Goal: Find specific page/section: Find specific page/section

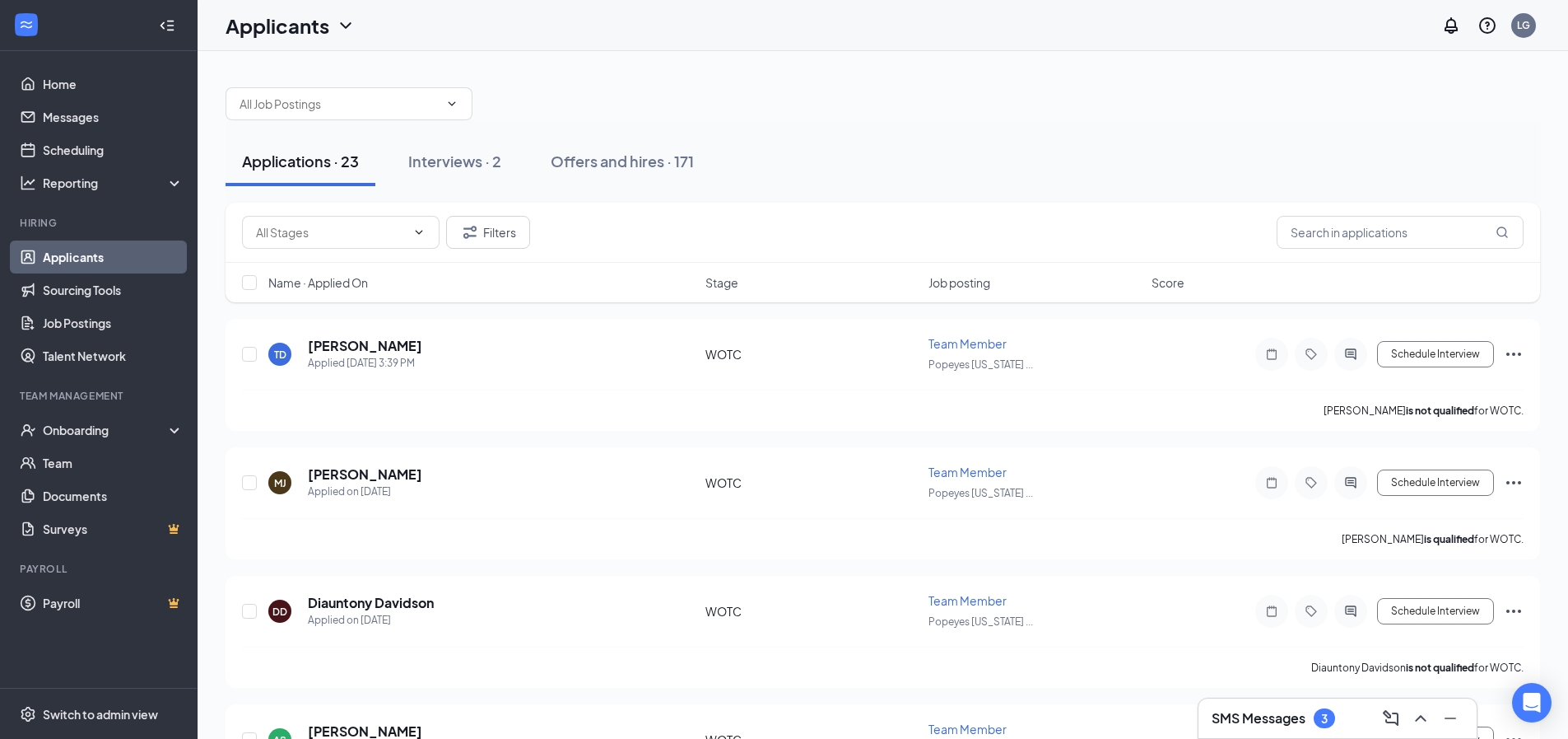
click at [1318, 706] on div "SMS Messages 3" at bounding box center [1338, 718] width 252 height 26
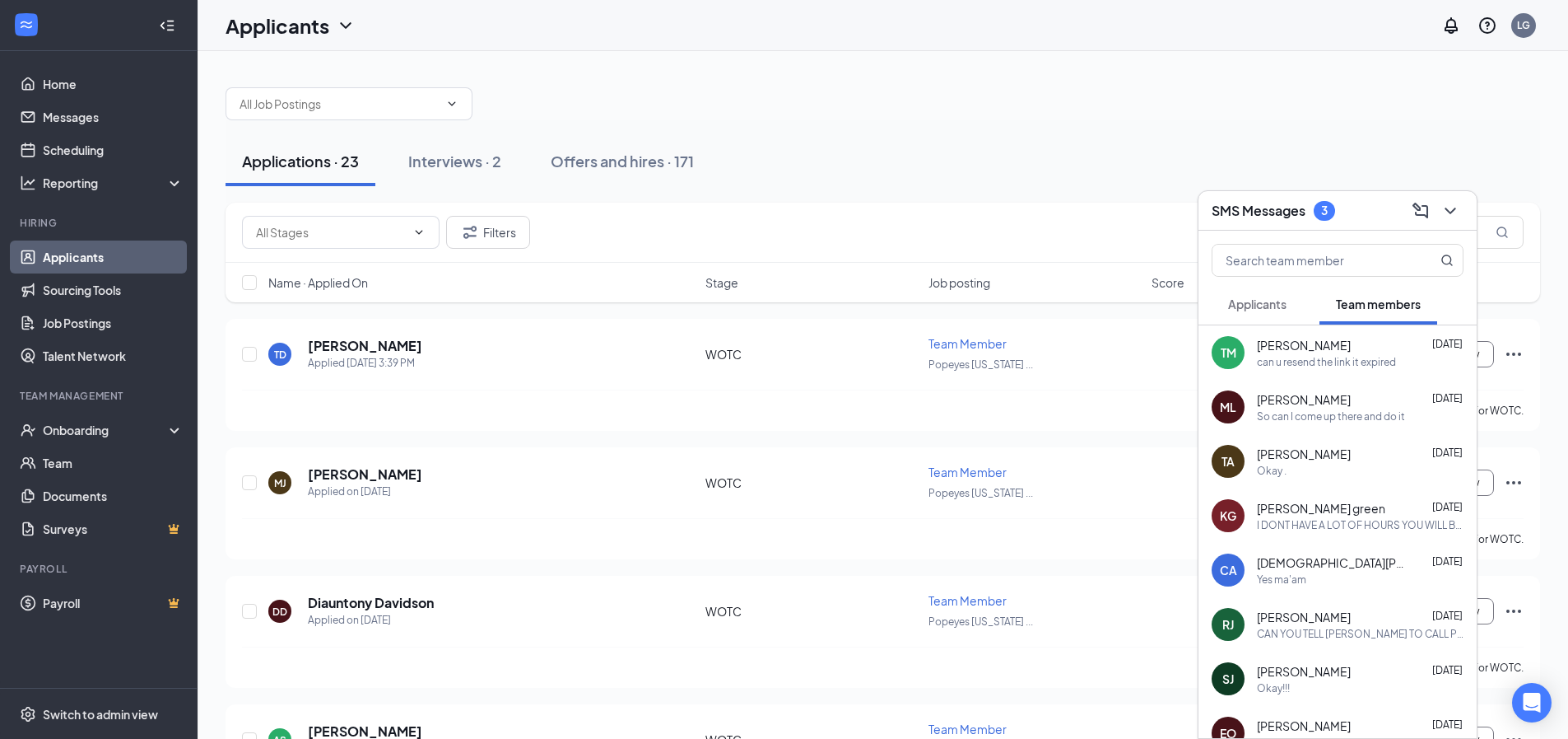
click at [1100, 143] on div "Applications · 23 Interviews · 2 Offers and hires · 171" at bounding box center [883, 161] width 1315 height 49
click at [1139, 120] on div "Applications · 23 Interviews · 2 Offers and hires · 171" at bounding box center [883, 161] width 1315 height 82
click at [1284, 204] on h3 "SMS Messages" at bounding box center [1259, 210] width 94 height 18
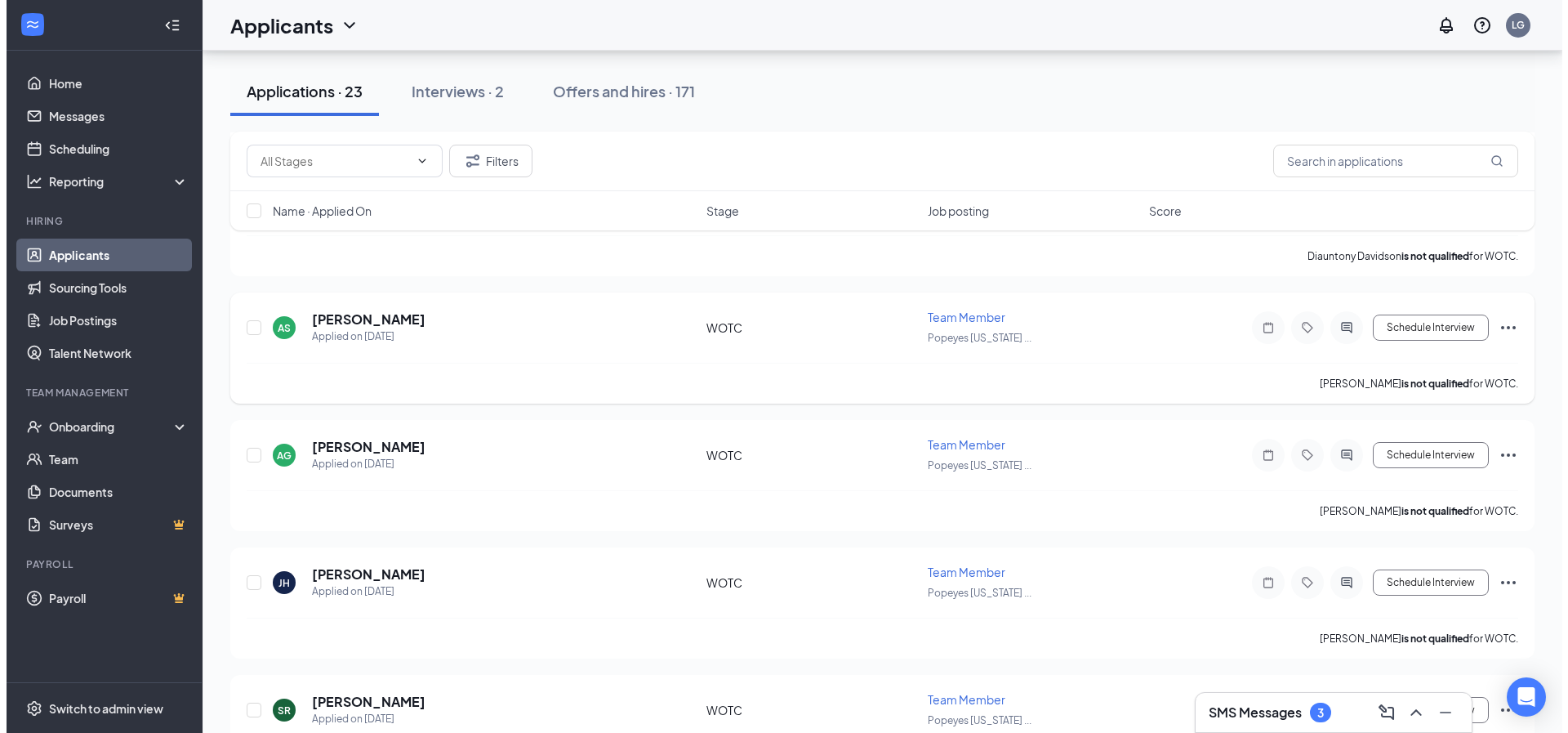
scroll to position [408, 0]
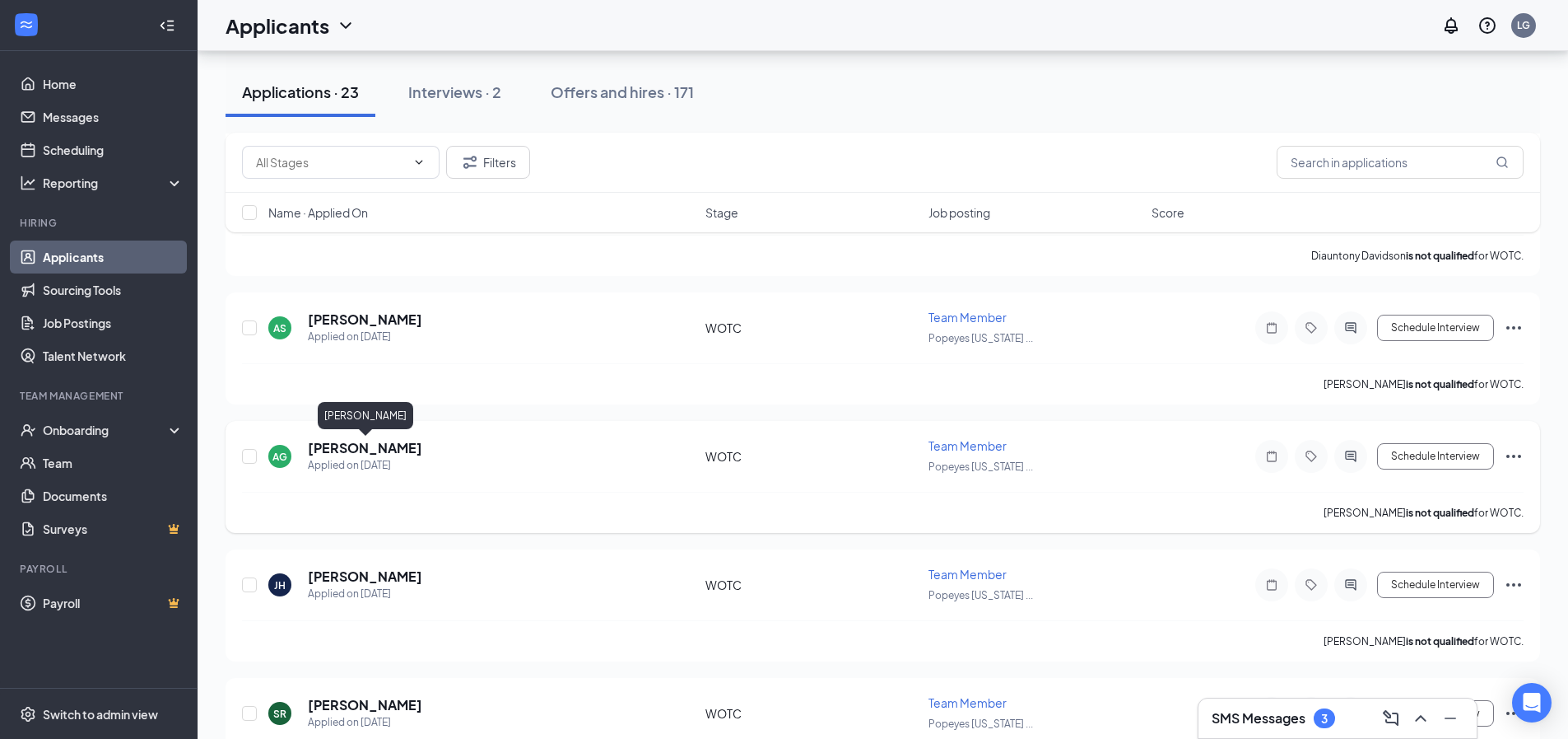
click at [414, 447] on h5 "[PERSON_NAME]" at bounding box center [365, 448] width 114 height 18
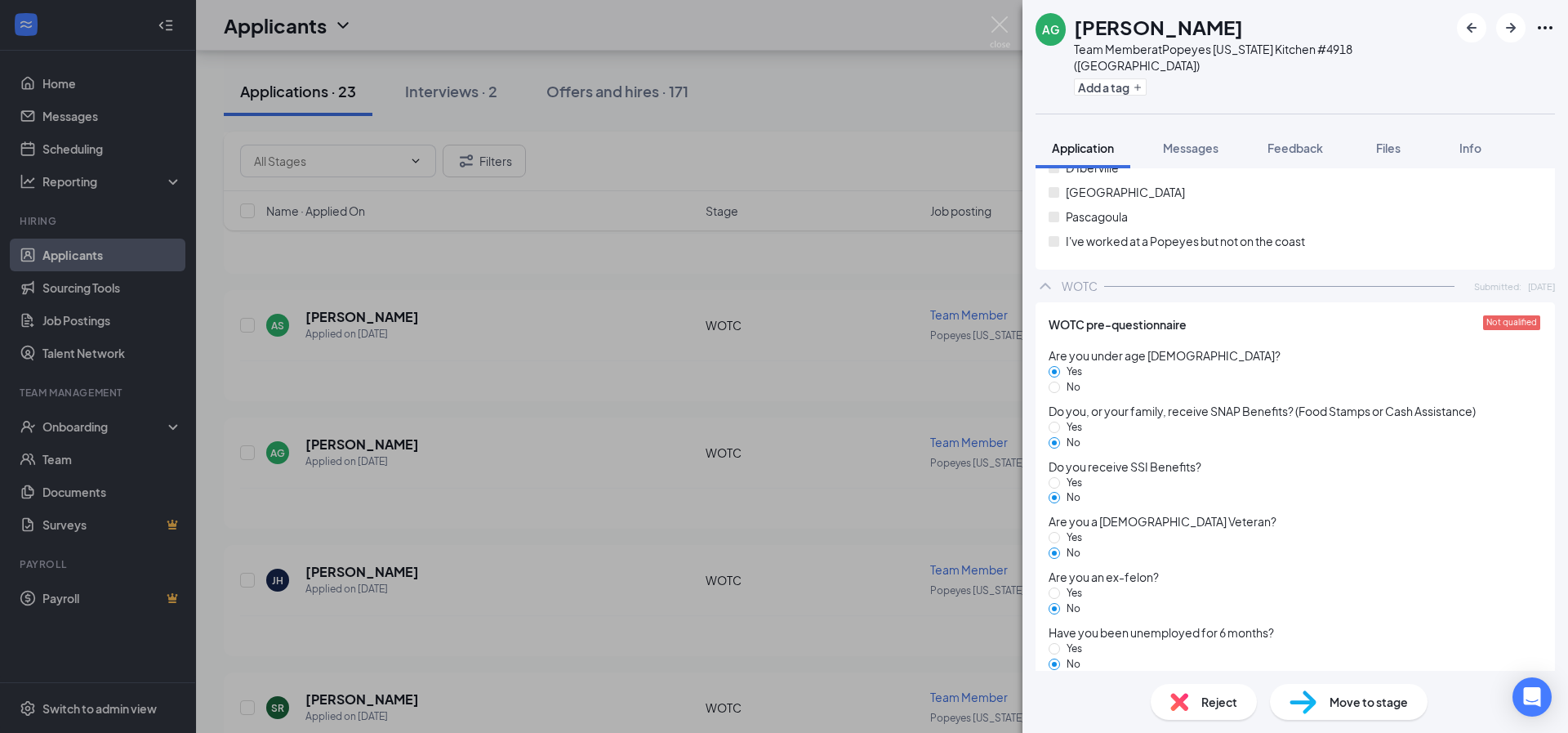
scroll to position [1731, 0]
